Goal: Check status: Check status

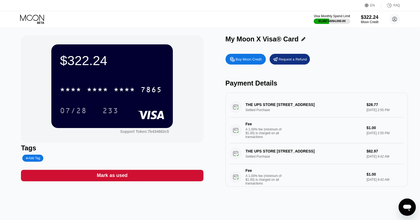
click at [25, 13] on div "Visa Monthly Spend Limit $1,687.68 / $4,000.00 $322.24 Moon Credit [EMAIL_ADDRE…" at bounding box center [210, 19] width 420 height 16
click at [31, 19] on icon at bounding box center [32, 19] width 25 height 9
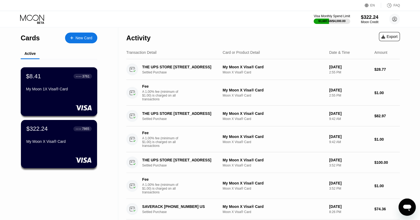
click at [46, 90] on div "My Moon 1X Visa® Card" at bounding box center [59, 89] width 66 height 4
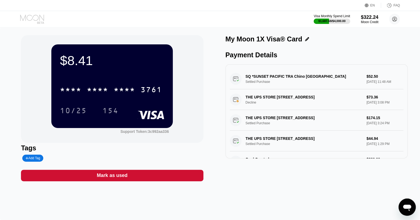
click at [31, 19] on icon at bounding box center [32, 19] width 25 height 9
